Goal: Task Accomplishment & Management: Manage account settings

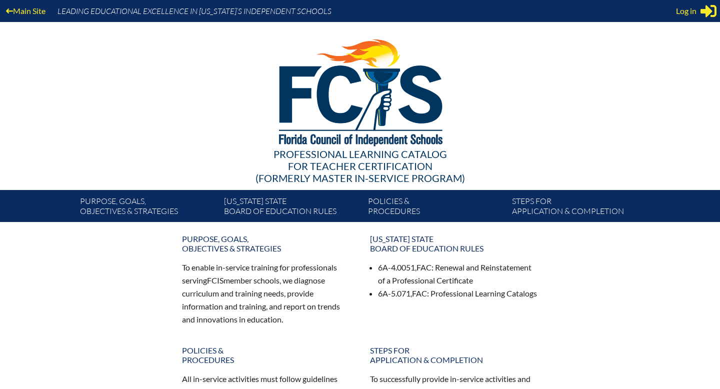
click at [686, 13] on span "Log in" at bounding box center [686, 11] width 21 height 12
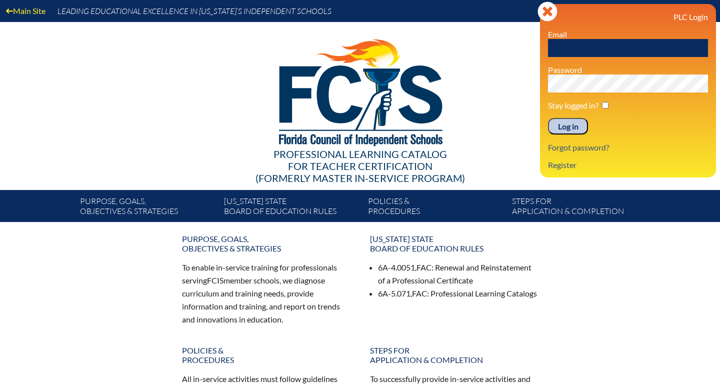
click at [574, 46] on input "text" at bounding box center [628, 48] width 160 height 18
type input "[PERSON_NAME][EMAIL_ADDRESS][DOMAIN_NAME]"
click at [561, 128] on input "Log in" at bounding box center [568, 126] width 40 height 17
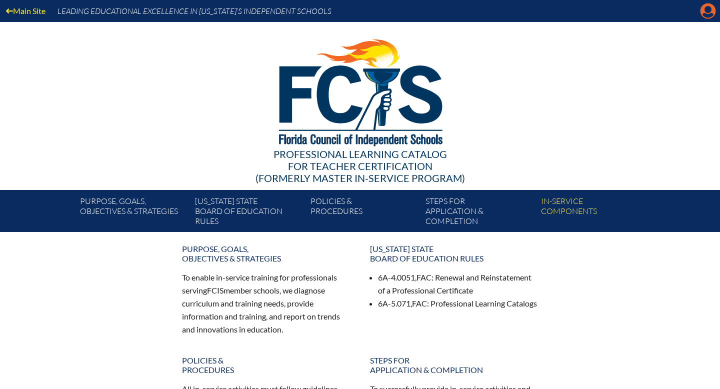
click at [703, 14] on icon at bounding box center [709, 12] width 16 height 16
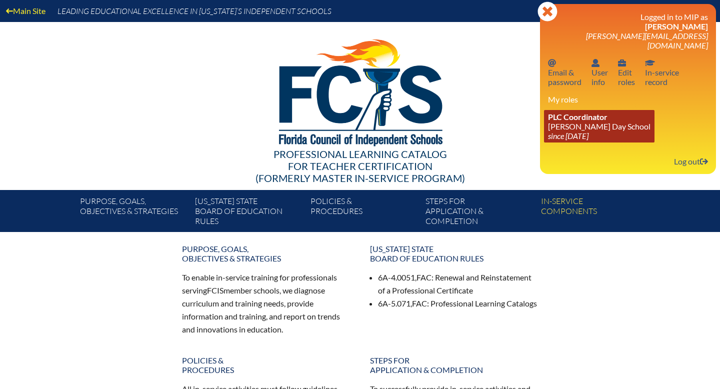
click at [607, 125] on link "PLC Coordinator [PERSON_NAME] Day School since [DATE]" at bounding box center [599, 126] width 111 height 33
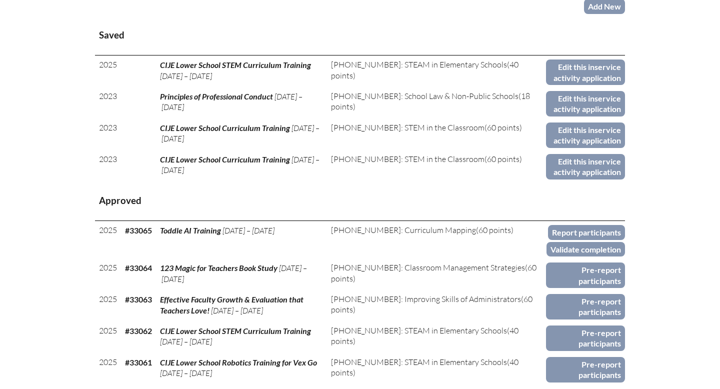
scroll to position [412, 0]
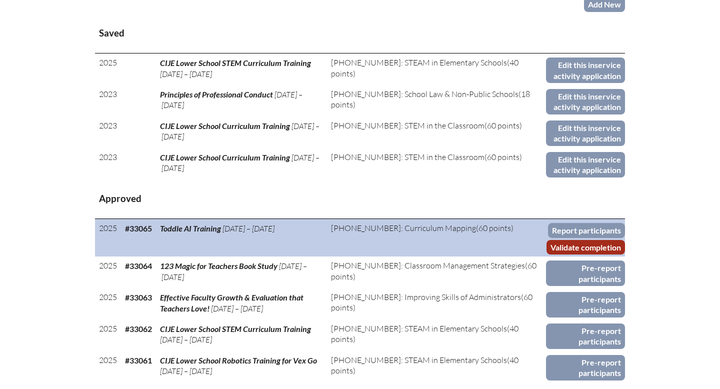
click at [573, 244] on link "Validate completion" at bounding box center [586, 247] width 79 height 15
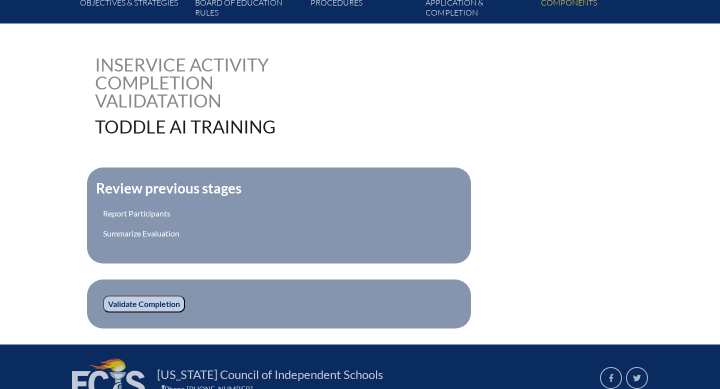
scroll to position [309, 0]
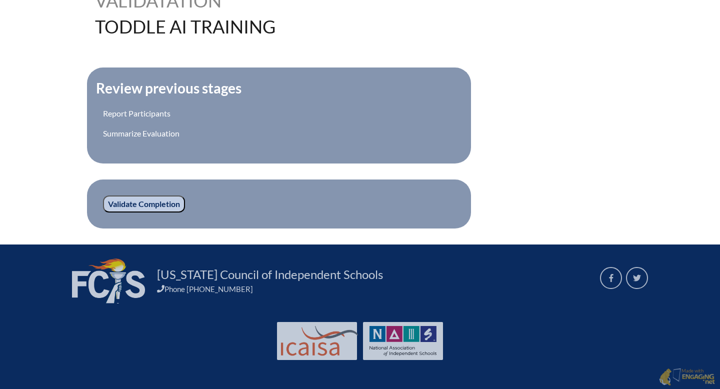
click at [138, 204] on input "Validate Completion" at bounding box center [144, 204] width 82 height 17
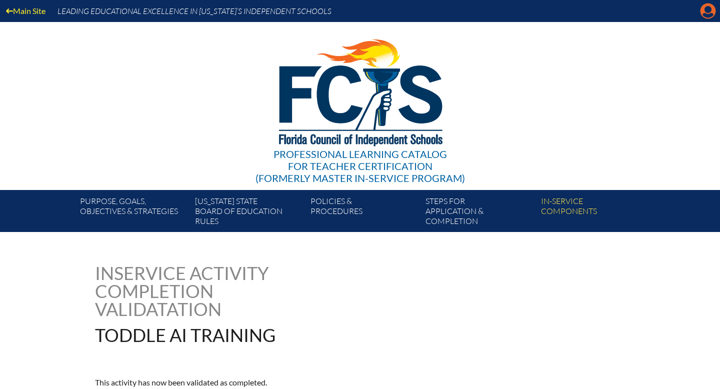
click at [702, 9] on icon at bounding box center [709, 12] width 16 height 16
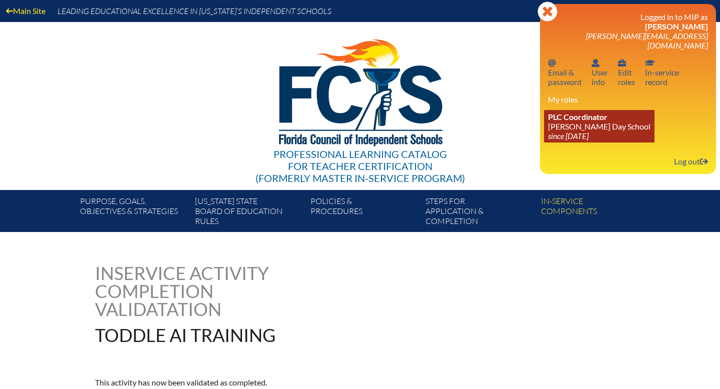
click at [635, 114] on link "PLC Coordinator [PERSON_NAME] Day School since [DATE]" at bounding box center [599, 126] width 111 height 33
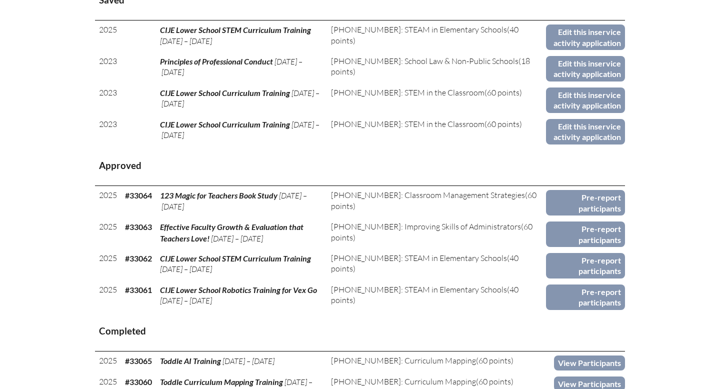
scroll to position [447, 0]
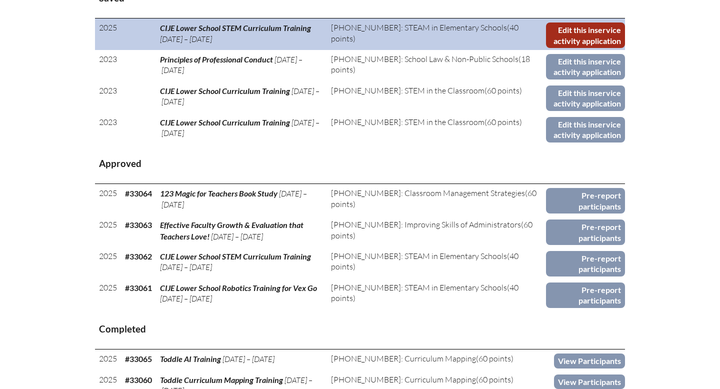
click at [566, 36] on link "Edit this inservice activity application" at bounding box center [585, 36] width 79 height 26
